Goal: Find specific page/section: Find specific page/section

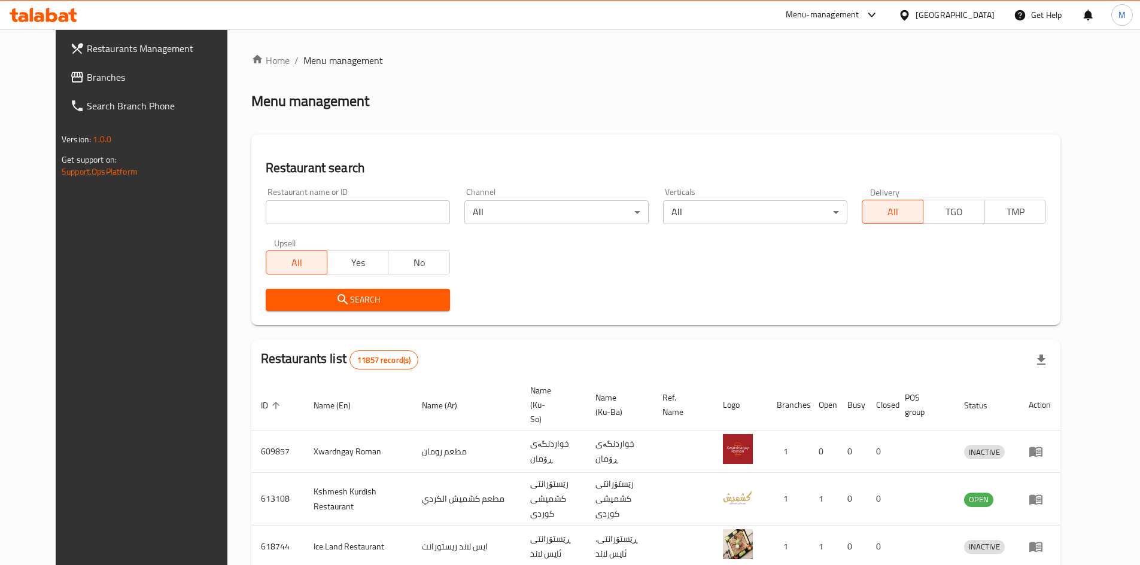
click at [299, 210] on input "search" at bounding box center [358, 212] width 184 height 24
type input "alpina"
click button "Search" at bounding box center [358, 300] width 184 height 22
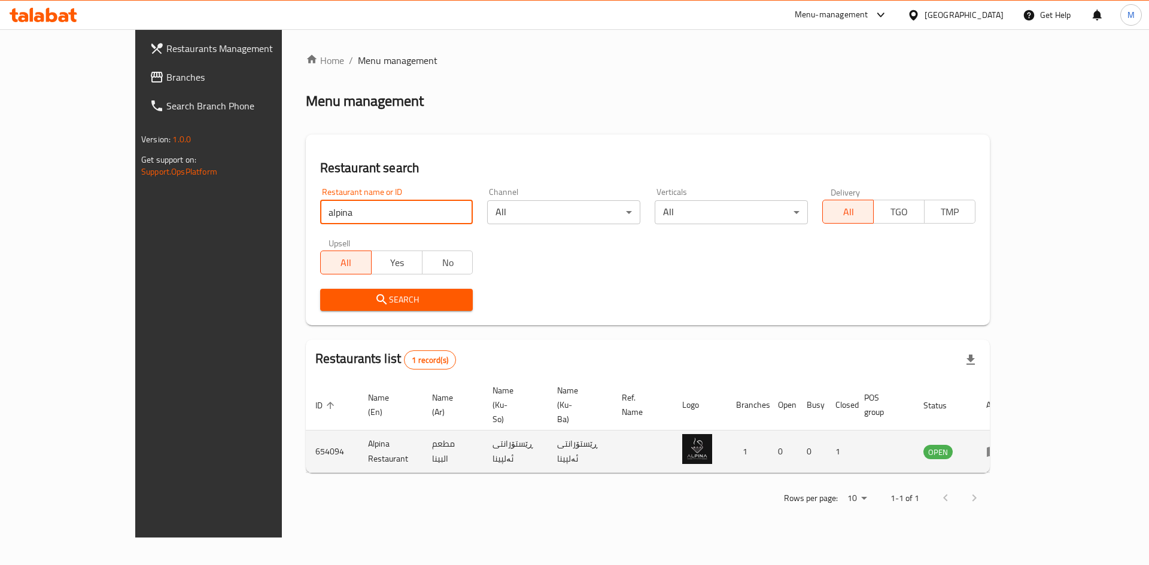
click at [1000, 445] on icon "enhanced table" at bounding box center [993, 452] width 14 height 14
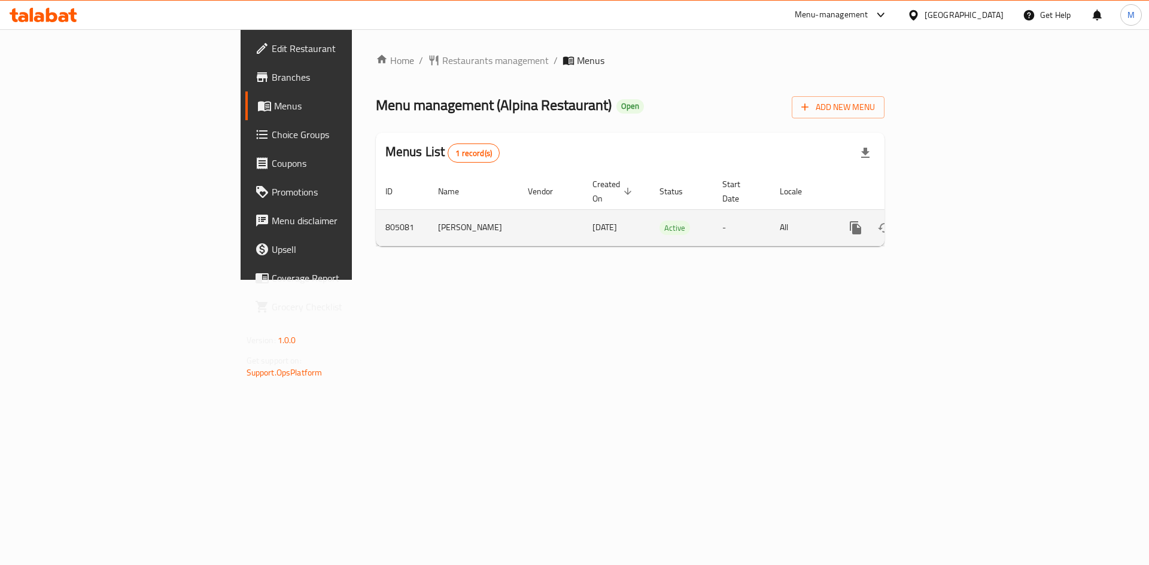
click at [956, 222] on link "enhanced table" at bounding box center [941, 228] width 29 height 29
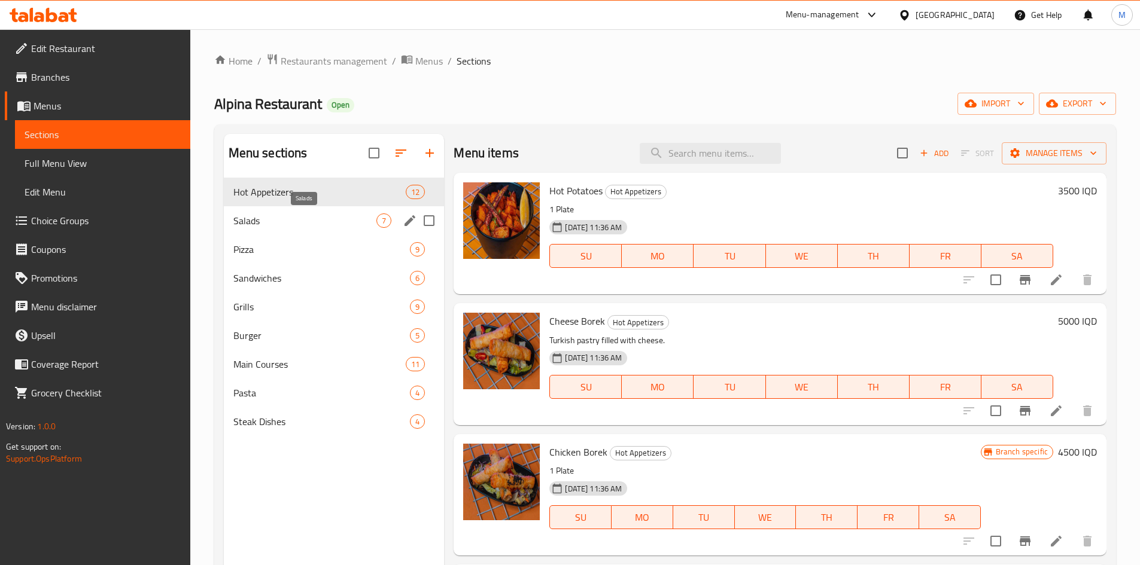
click at [352, 216] on span "Salads" at bounding box center [305, 221] width 144 height 14
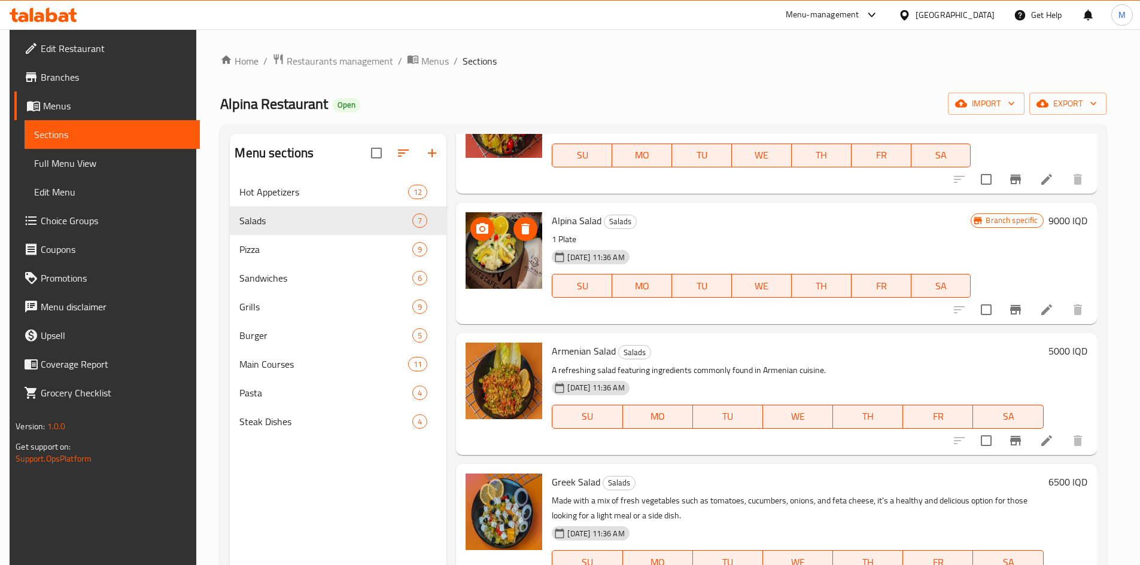
scroll to position [249, 0]
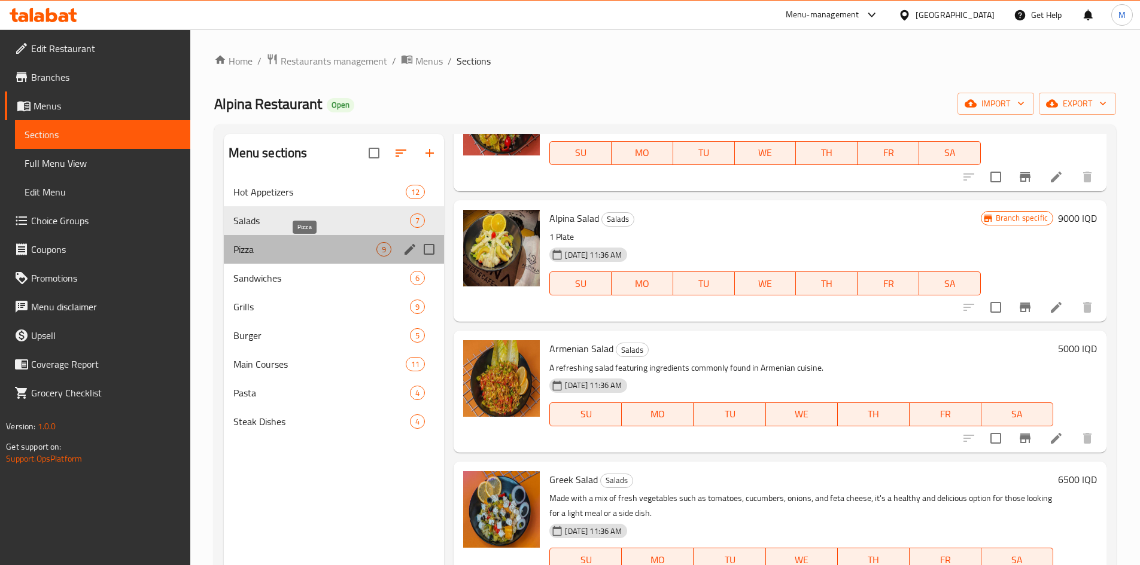
click at [292, 256] on span "Pizza" at bounding box center [305, 249] width 144 height 14
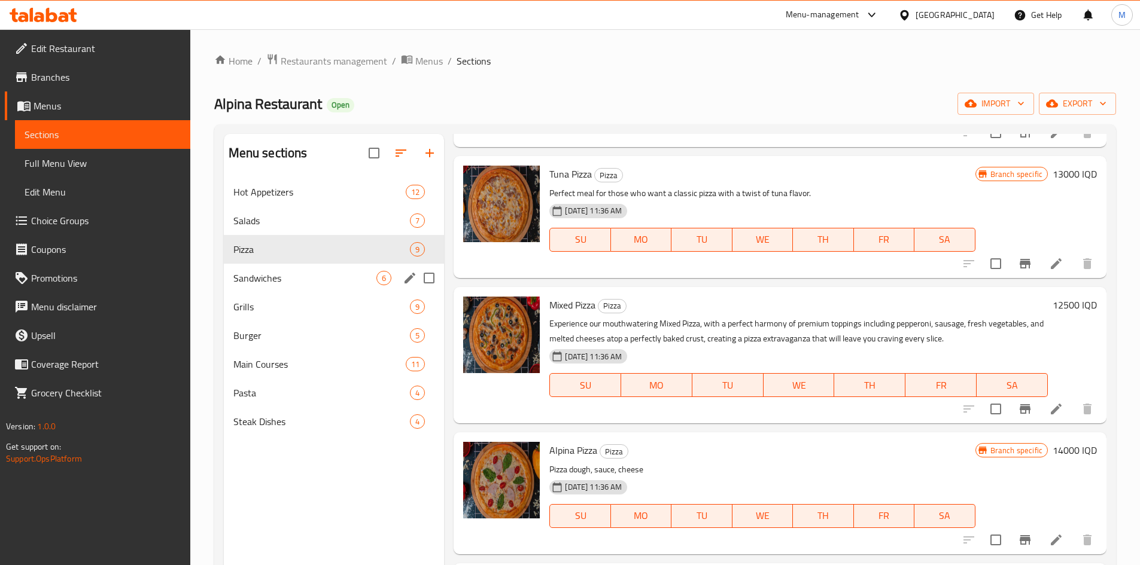
click at [235, 271] on span "Sandwiches" at bounding box center [305, 278] width 144 height 14
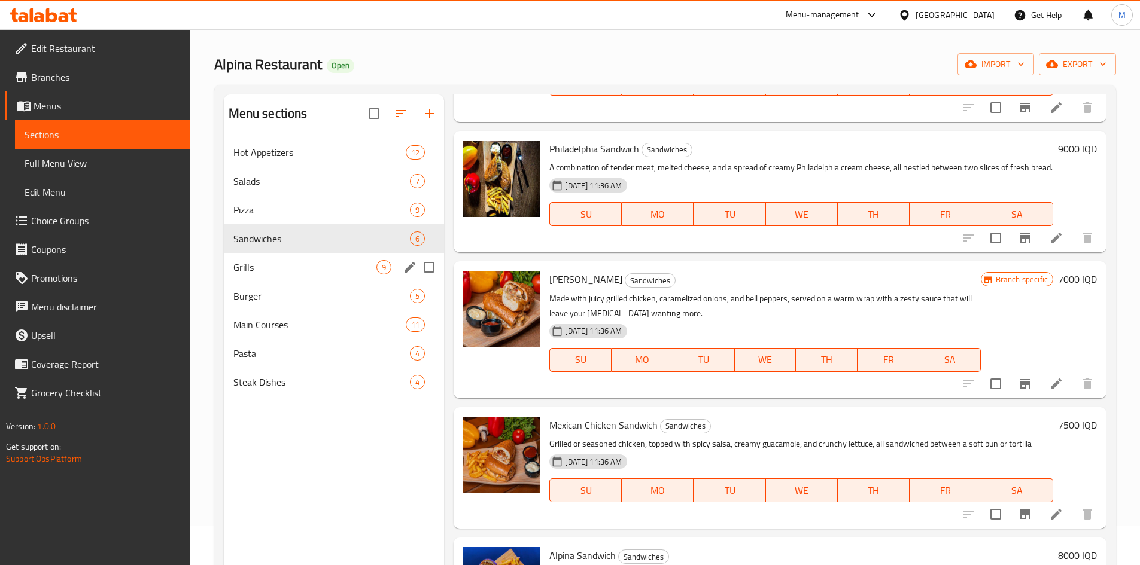
scroll to position [40, 0]
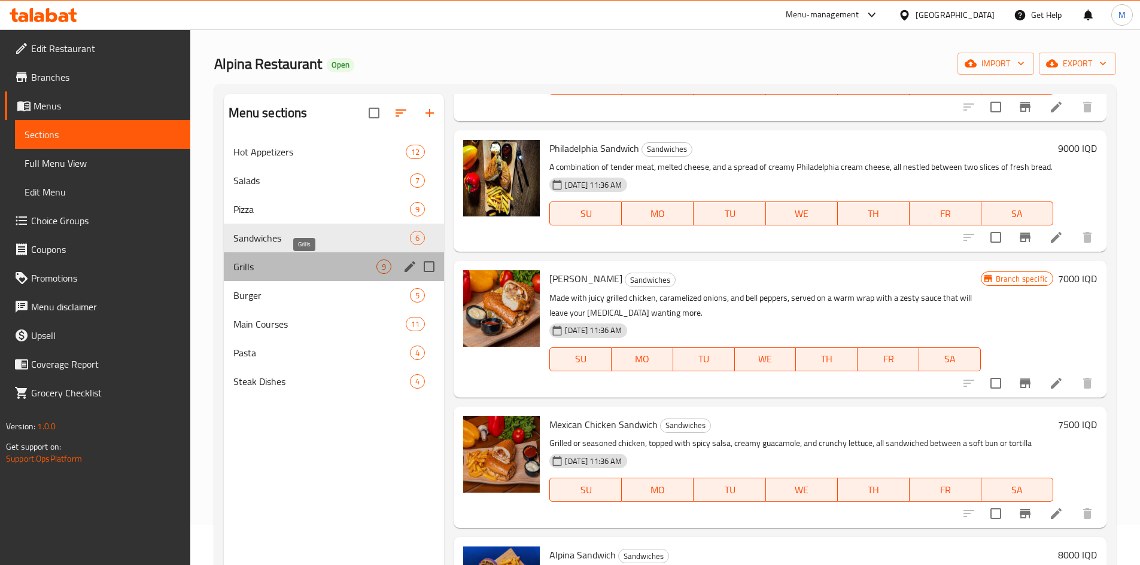
click at [276, 260] on span "Grills" at bounding box center [305, 267] width 144 height 14
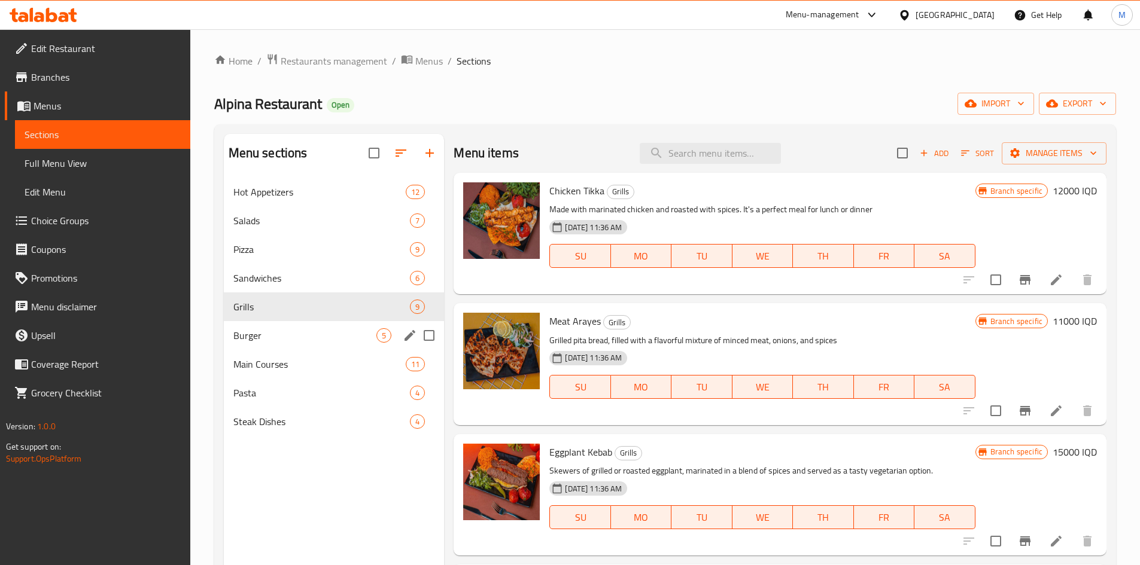
click at [282, 327] on div "Burger 5" at bounding box center [334, 335] width 221 height 29
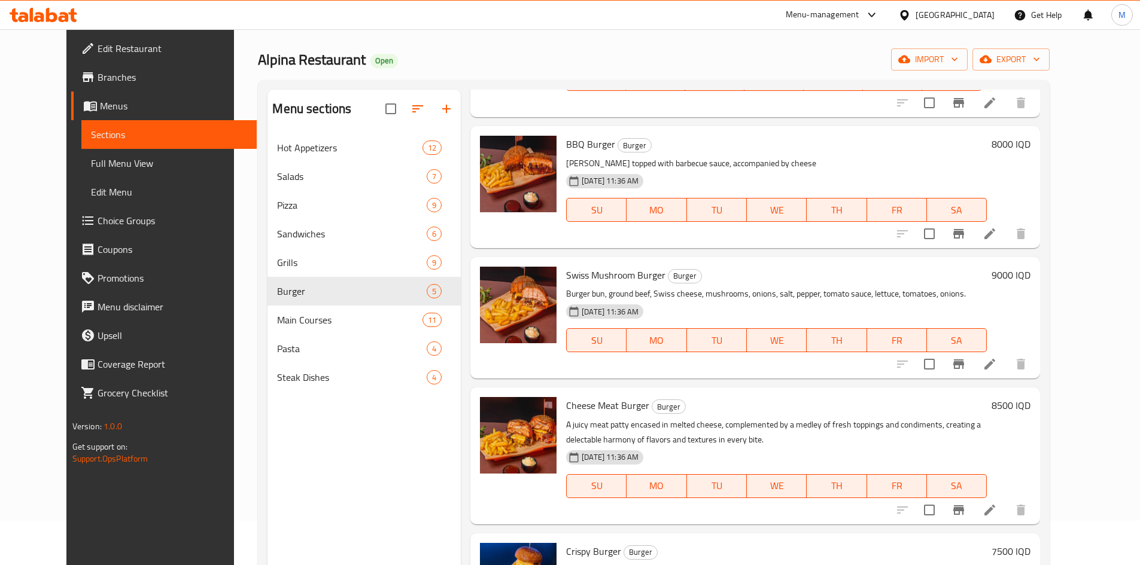
scroll to position [168, 0]
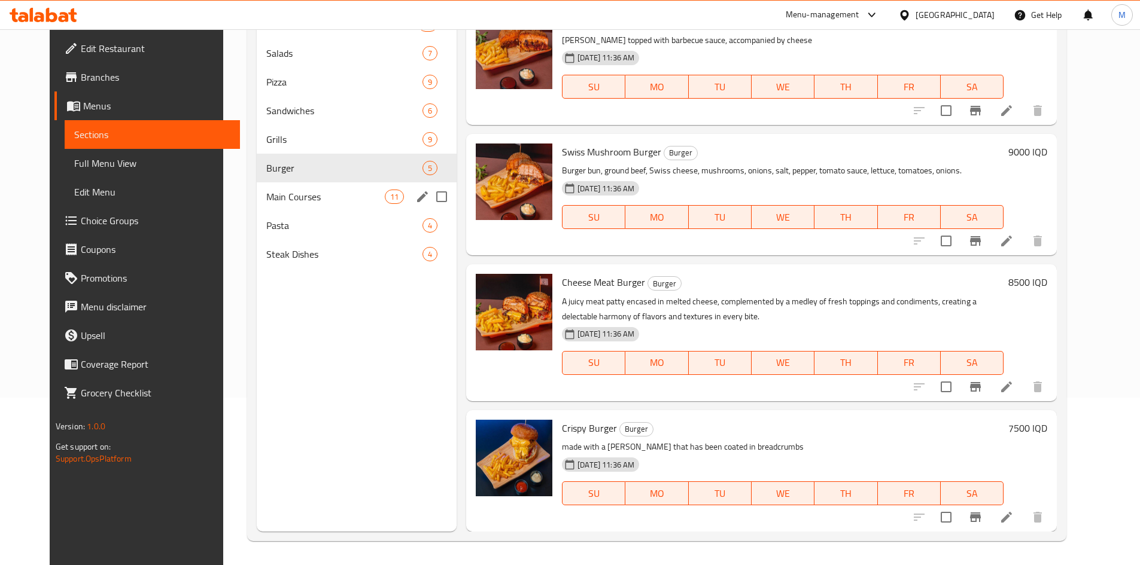
click at [288, 197] on span "Main Courses" at bounding box center [325, 197] width 118 height 14
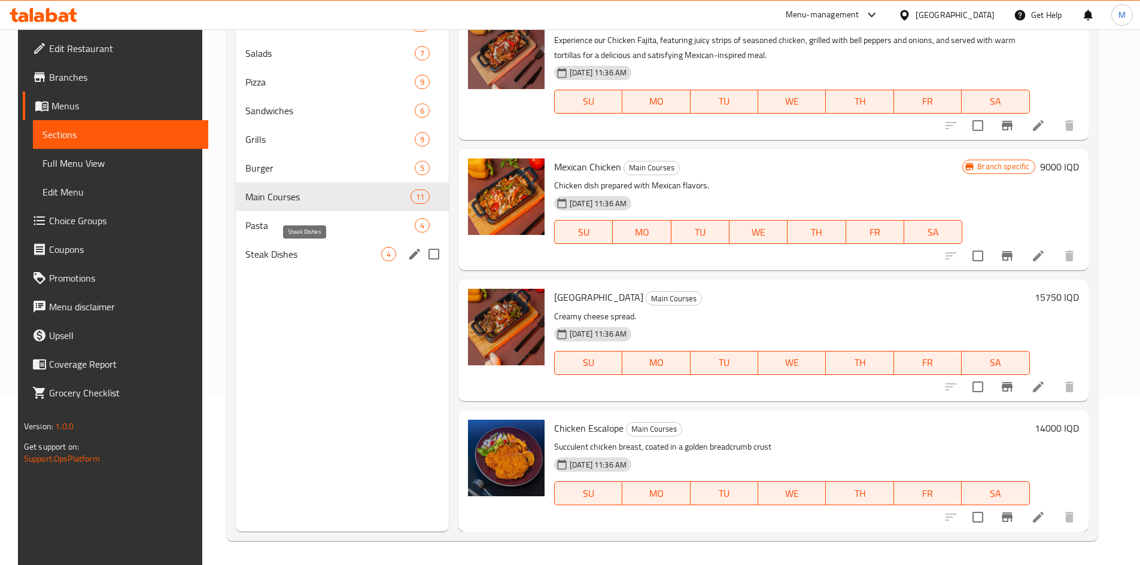
click at [342, 247] on span "Steak Dishes" at bounding box center [313, 254] width 136 height 14
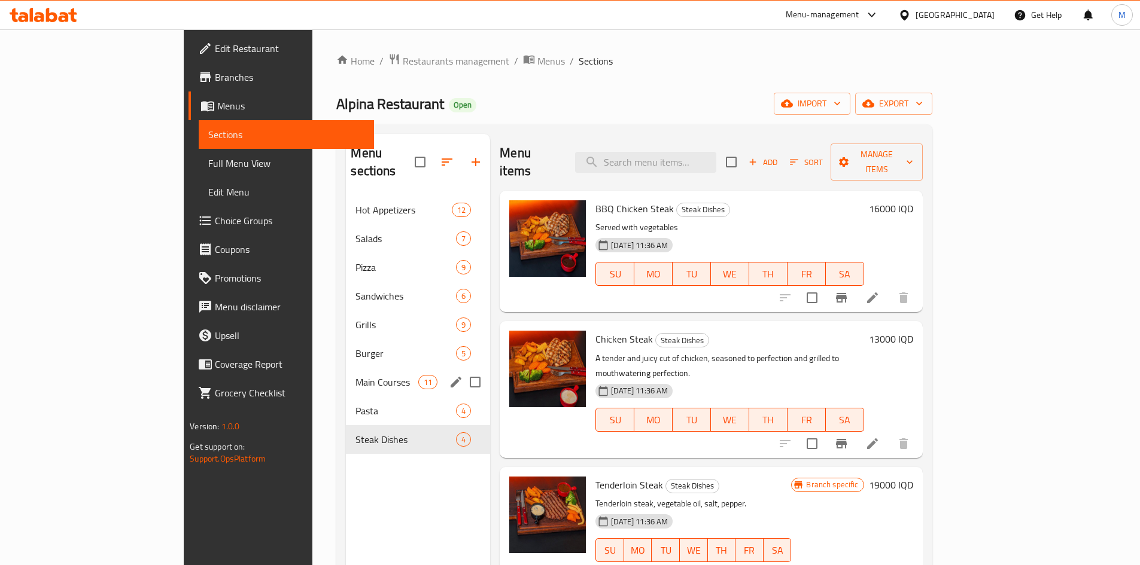
click at [346, 397] on div "Pasta 4" at bounding box center [418, 411] width 144 height 29
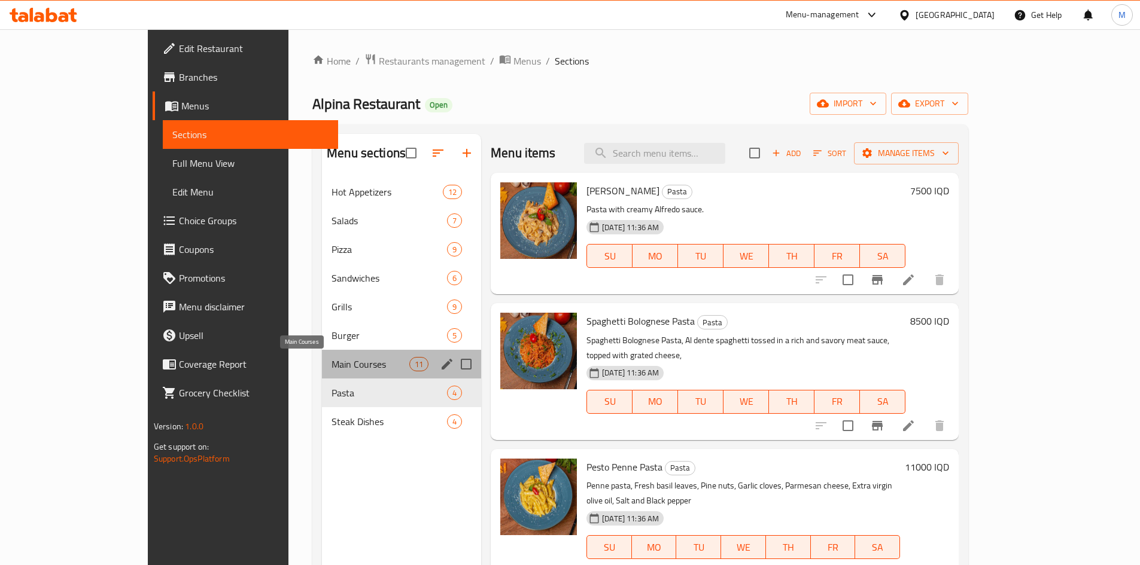
click at [331, 364] on span "Main Courses" at bounding box center [370, 364] width 78 height 14
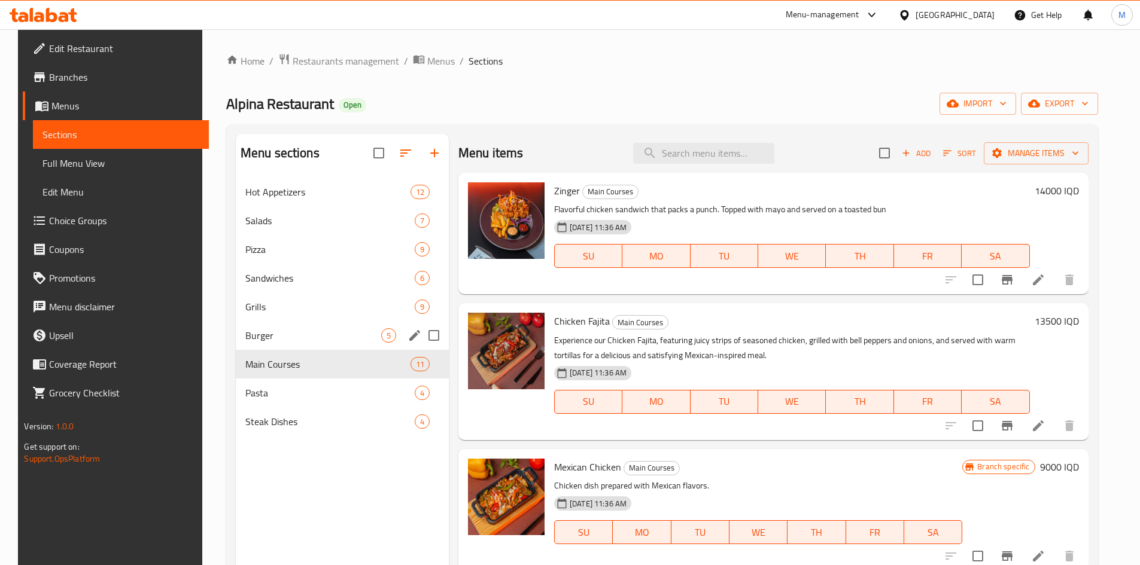
click at [302, 345] on div "Burger 5" at bounding box center [342, 335] width 213 height 29
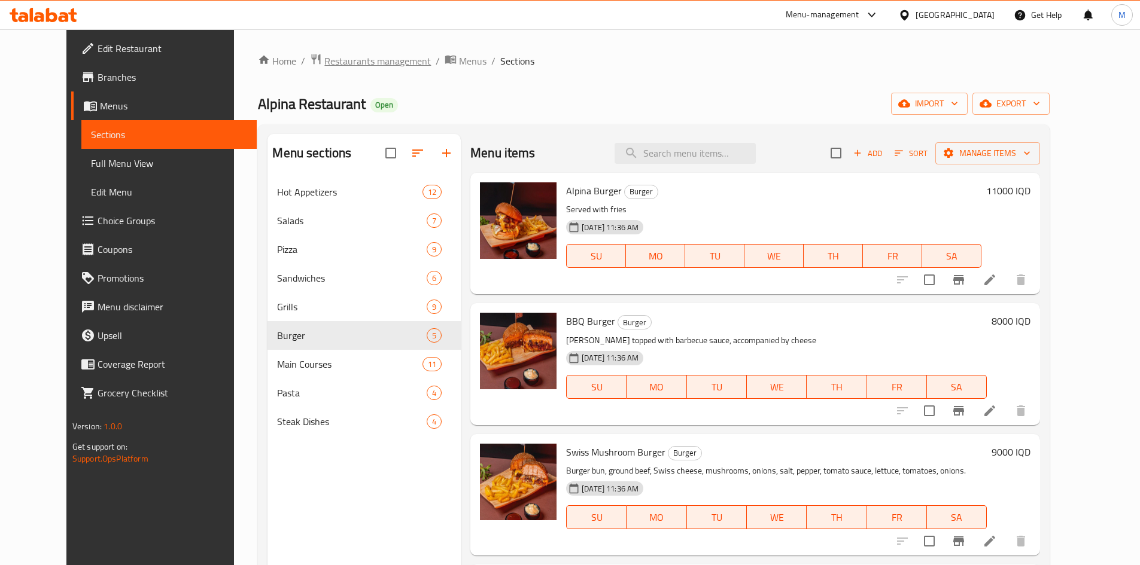
click at [324, 65] on span "Restaurants management" at bounding box center [377, 61] width 107 height 14
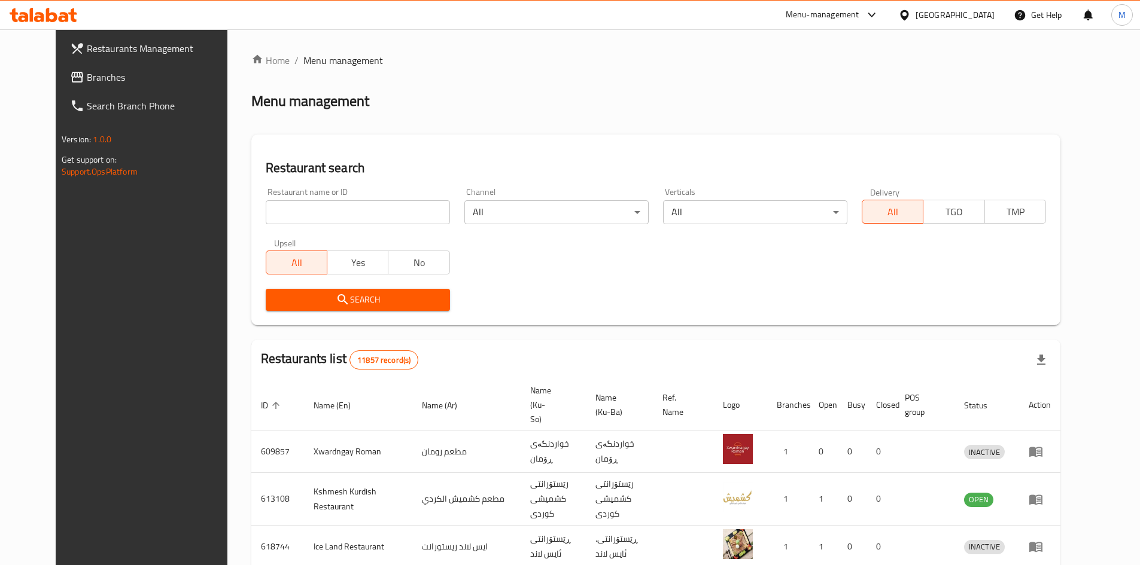
click at [321, 214] on input "search" at bounding box center [358, 212] width 184 height 24
type input "sultan pizza"
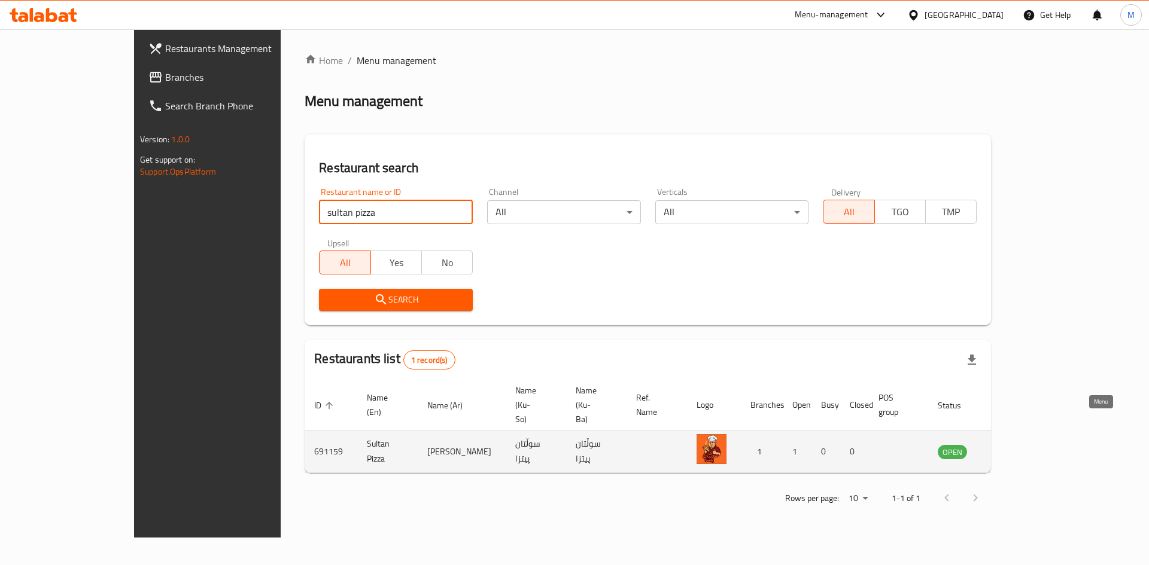
click at [1014, 448] on icon "enhanced table" at bounding box center [1007, 453] width 13 height 10
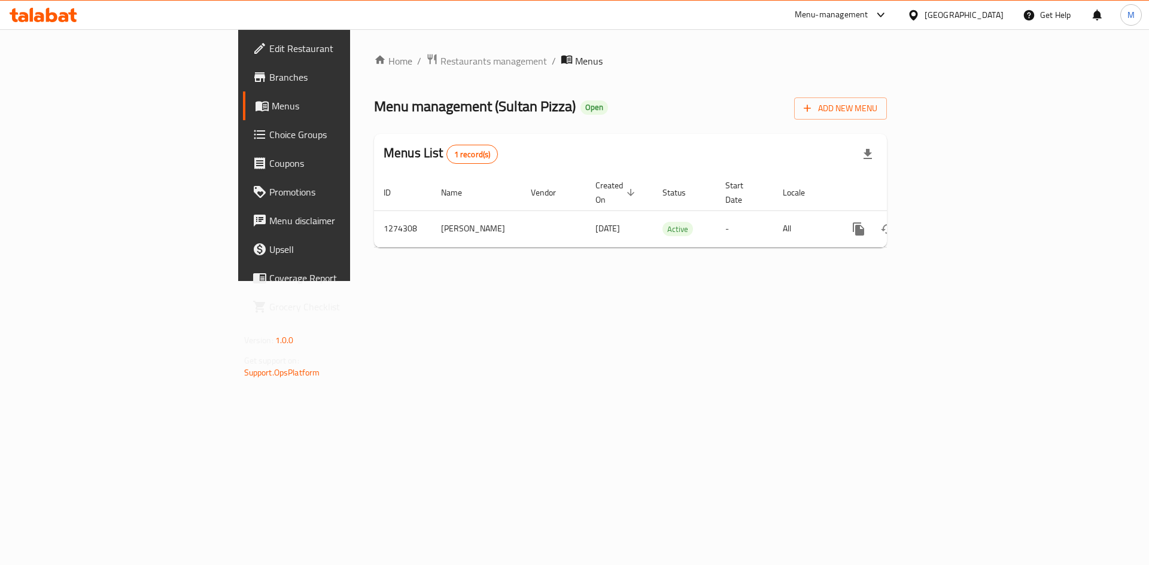
click at [269, 81] on span "Branches" at bounding box center [344, 77] width 151 height 14
